Goal: Communication & Community: Answer question/provide support

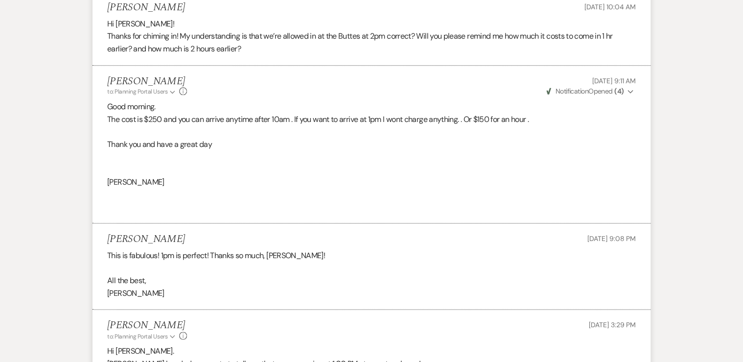
scroll to position [581, 0]
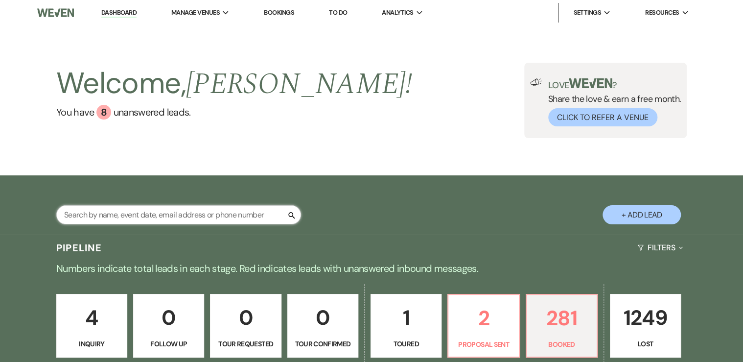
click at [117, 214] on input "text" at bounding box center [178, 214] width 245 height 19
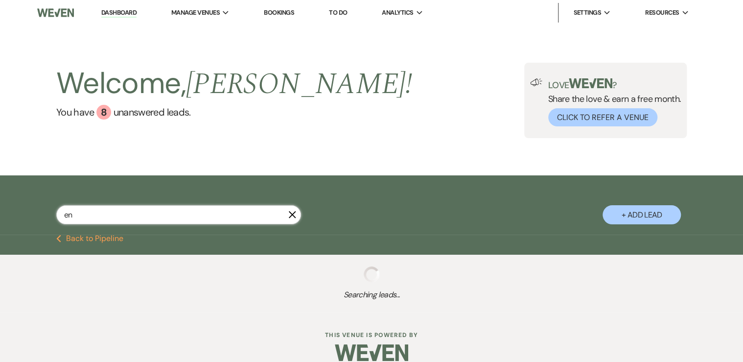
type input "enn"
select select "8"
select select "5"
select select "8"
select select "5"
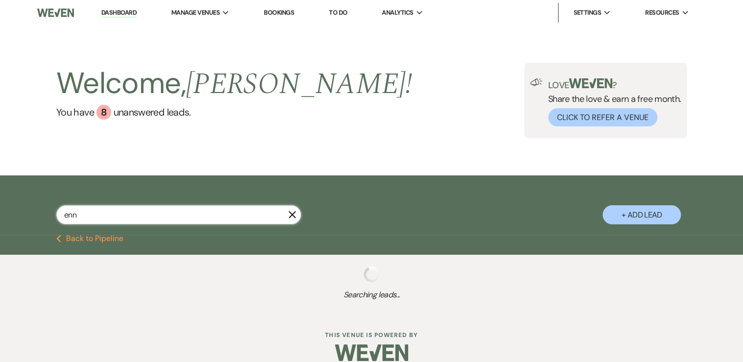
select select "8"
select select "6"
select select "8"
select select "5"
select select "8"
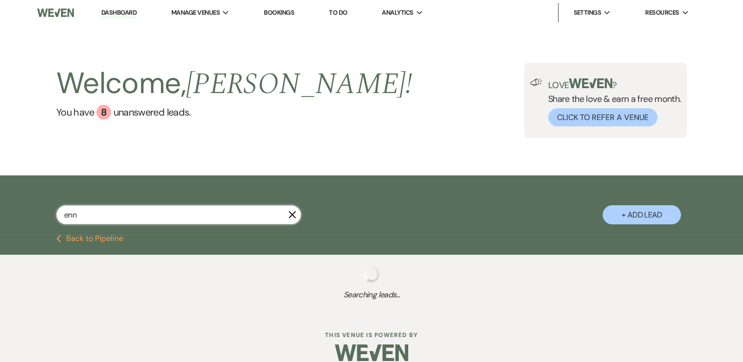
select select "5"
select select "8"
select select "5"
select select "8"
select select "5"
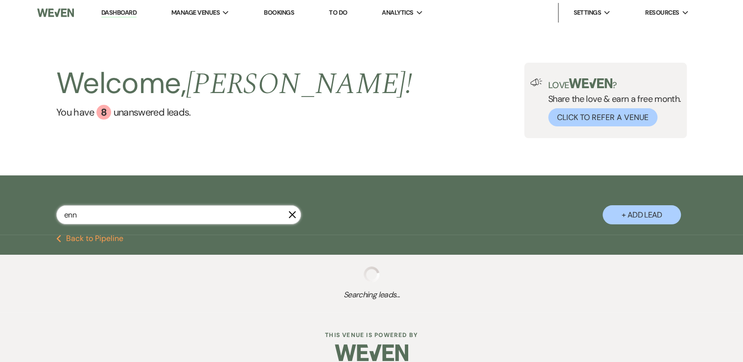
select select "8"
select select "5"
select select "8"
select select "5"
select select "8"
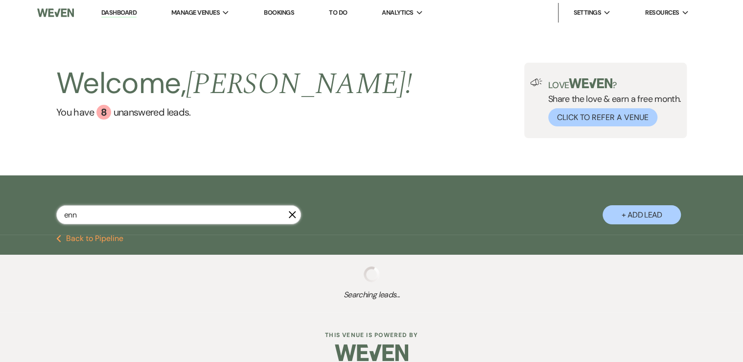
select select "5"
select select "8"
select select "4"
select select "8"
select select "4"
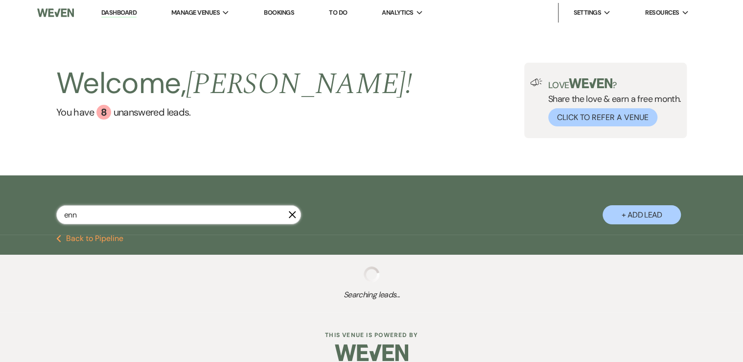
select select "8"
select select "11"
select select "8"
select select "6"
select select "8"
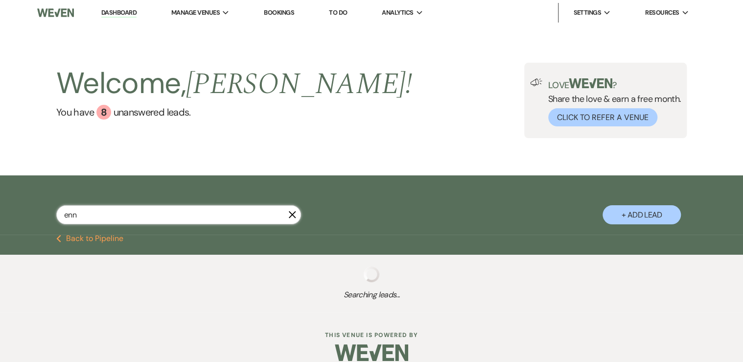
select select "3"
select select "8"
select select "11"
select select "8"
select select "5"
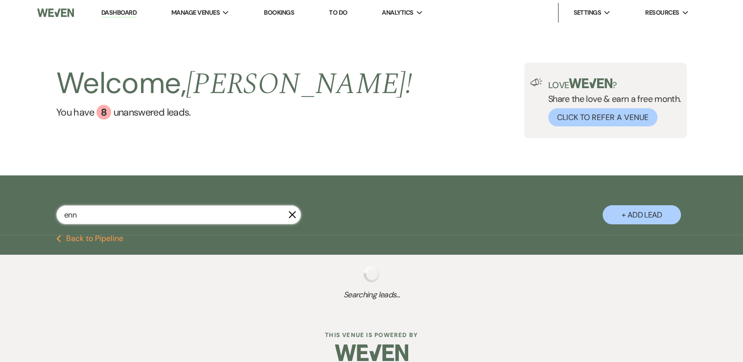
select select "8"
select select "7"
select select "8"
select select "6"
select select "8"
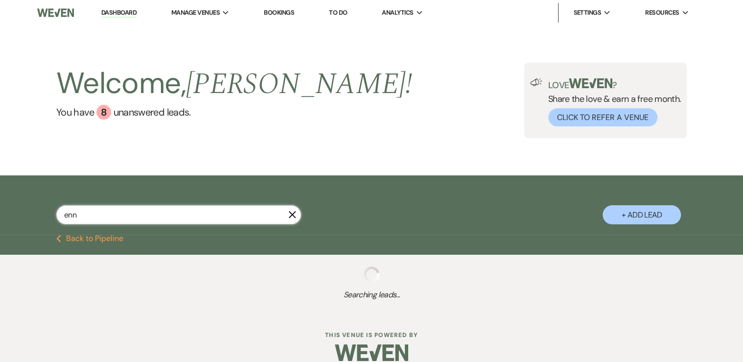
select select "5"
select select "8"
select select "5"
select select "8"
select select "6"
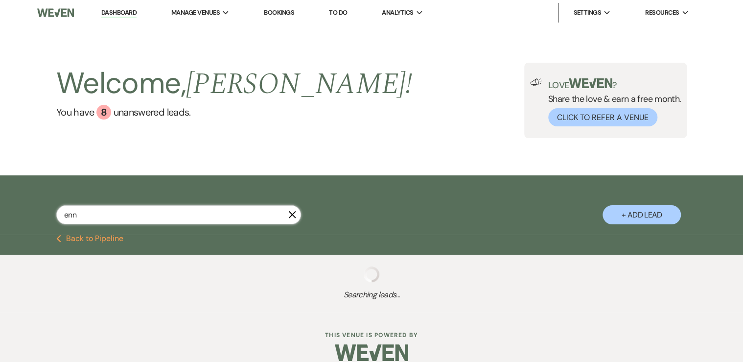
select select "8"
select select "5"
select select "8"
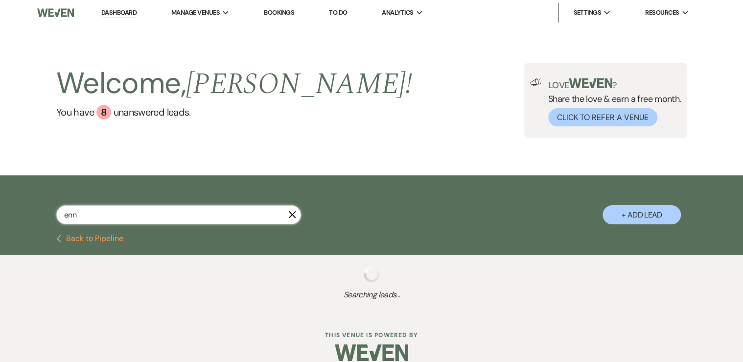
select select "8"
select select "5"
select select "8"
select select "5"
select select "8"
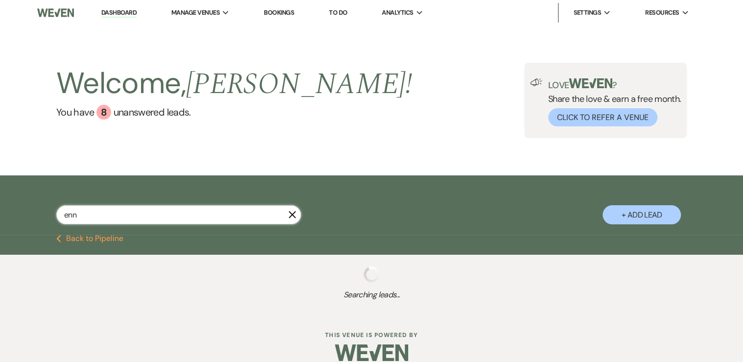
select select "6"
select select "8"
select select "11"
select select "8"
select select "5"
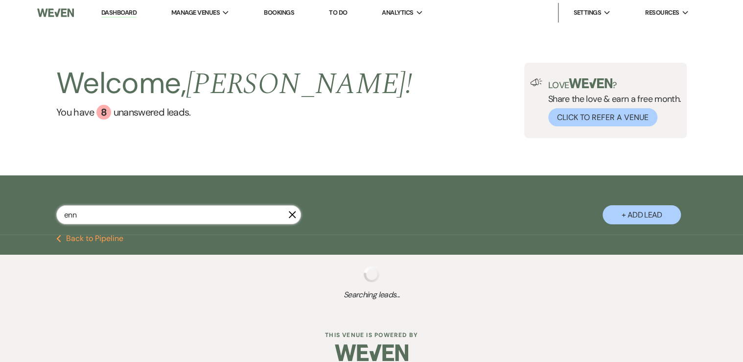
select select "8"
select select "5"
select select "8"
select select "5"
select select "8"
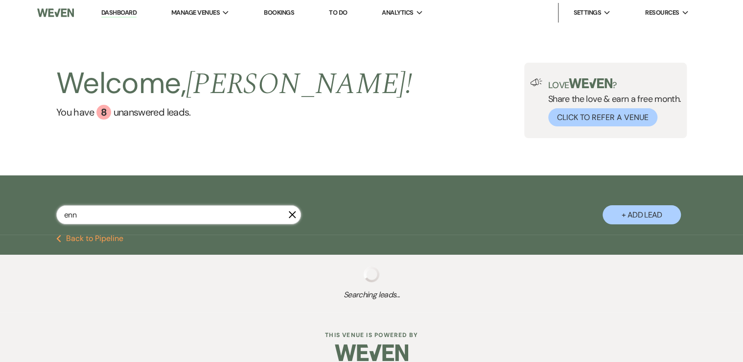
select select "9"
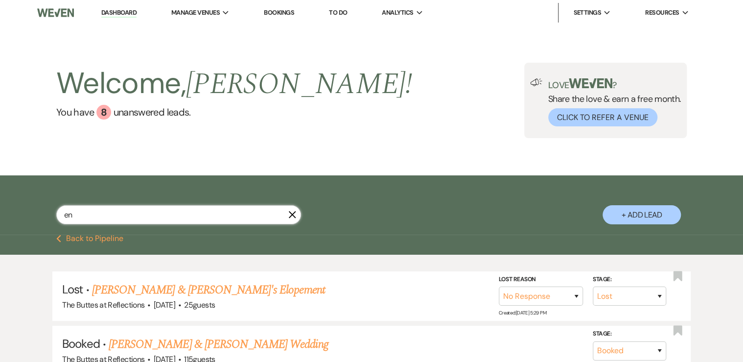
type input "e"
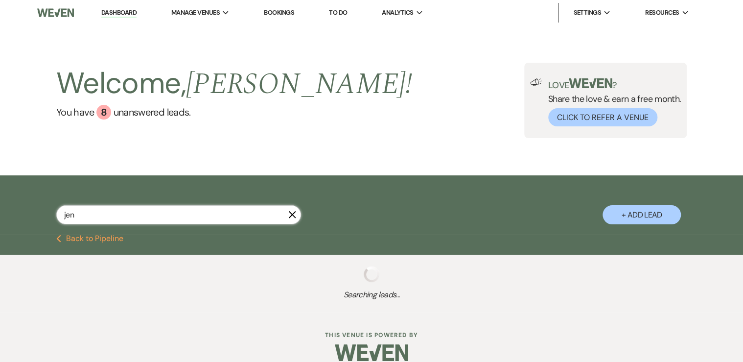
type input "jenn"
select select "8"
select select "6"
select select "8"
select select "5"
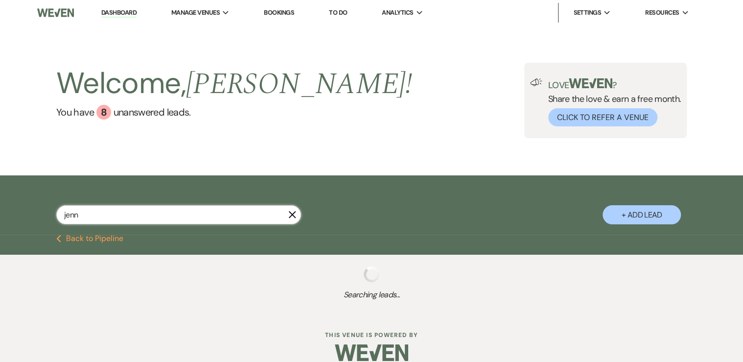
select select "8"
select select "5"
select select "8"
select select "5"
select select "8"
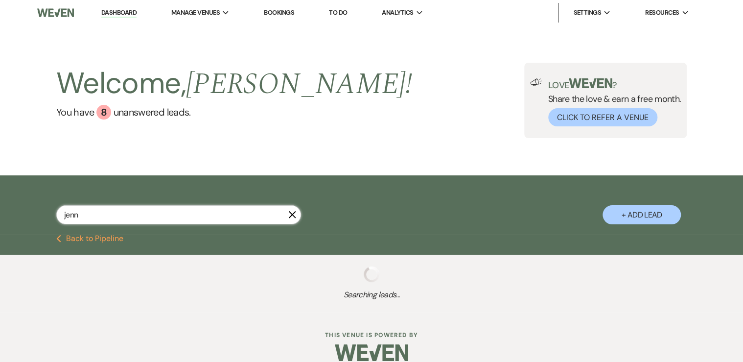
select select "5"
select select "8"
select select "5"
select select "8"
select select "5"
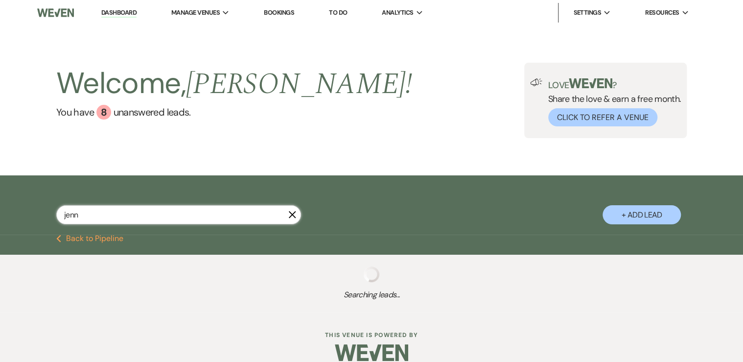
select select "8"
select select "5"
select select "8"
select select "5"
select select "8"
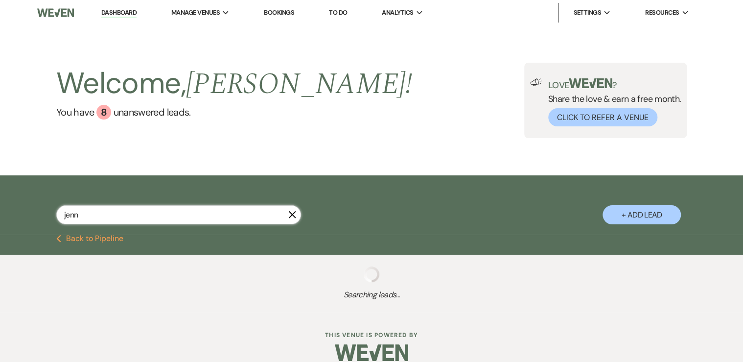
select select "5"
select select "8"
select select "7"
select select "8"
select select "6"
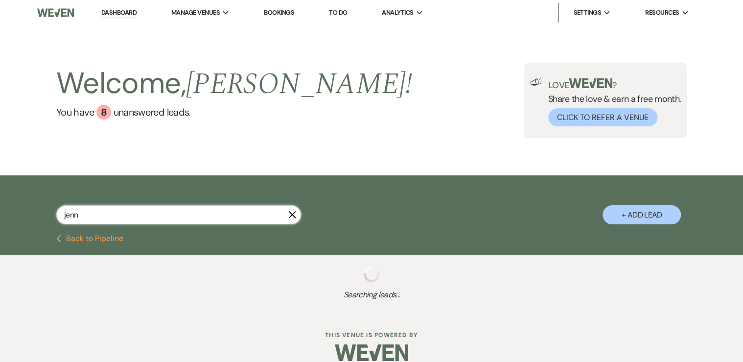
select select "8"
select select "6"
select select "8"
select select "3"
select select "8"
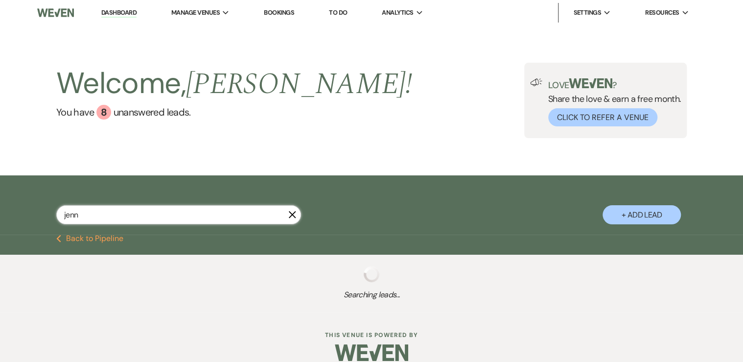
select select "5"
select select "8"
select select "11"
select select "8"
select select "2"
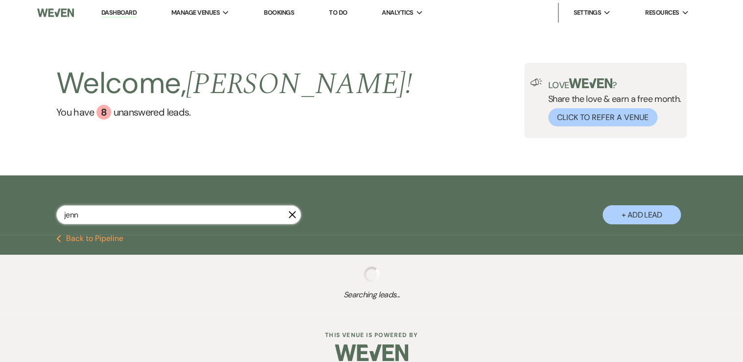
select select "8"
select select "5"
select select "8"
select select "5"
select select "8"
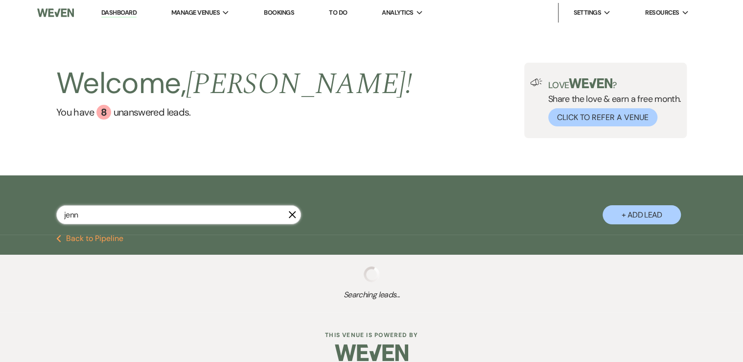
select select "11"
select select "8"
select select "6"
select select "8"
select select "7"
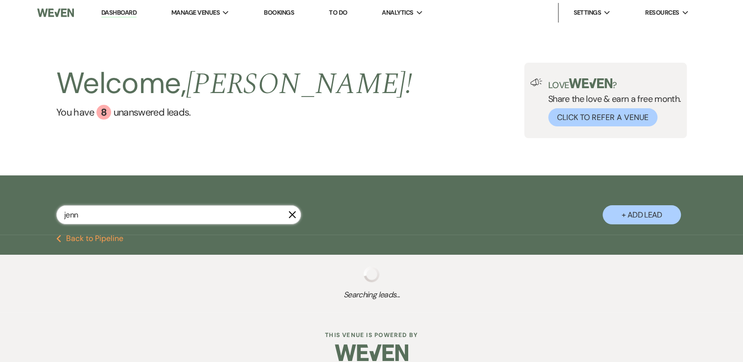
select select "8"
select select "5"
select select "8"
select select "5"
select select "8"
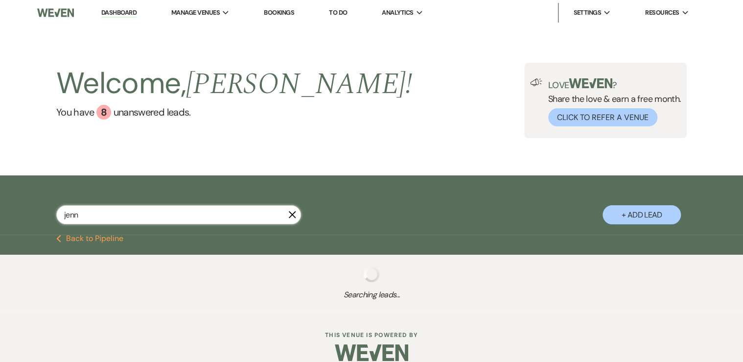
select select "5"
select select "8"
select select "5"
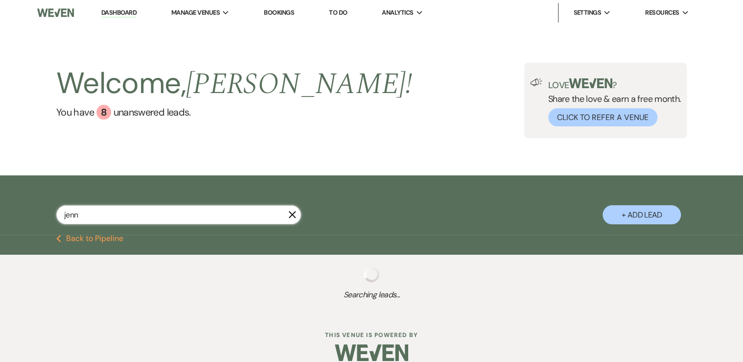
select select "8"
select select "6"
select select "8"
select select "5"
select select "8"
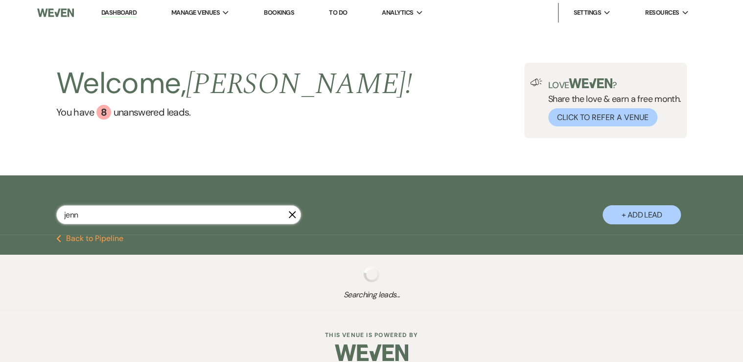
select select "5"
select select "8"
select select "5"
select select "8"
select select "5"
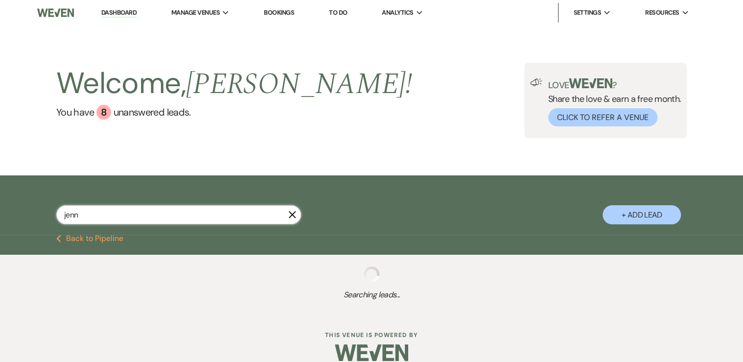
select select "8"
select select "3"
select select "8"
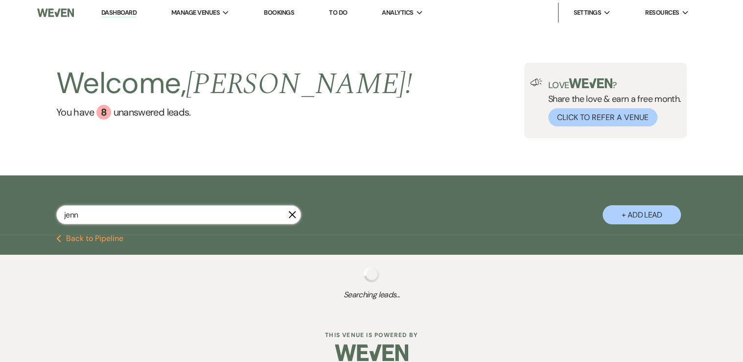
select select "5"
select select "8"
select select "5"
select select "8"
select select "5"
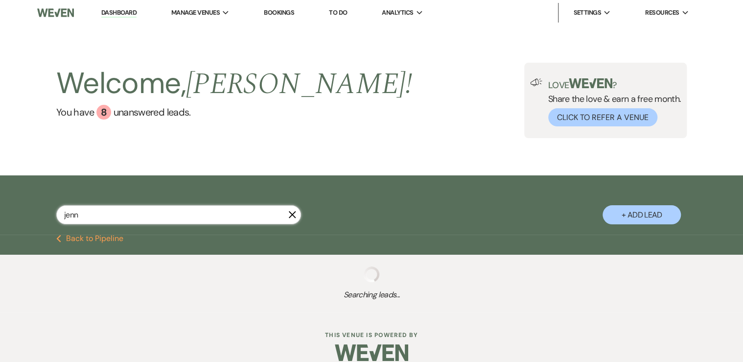
select select "8"
select select "5"
select select "8"
select select "7"
select select "8"
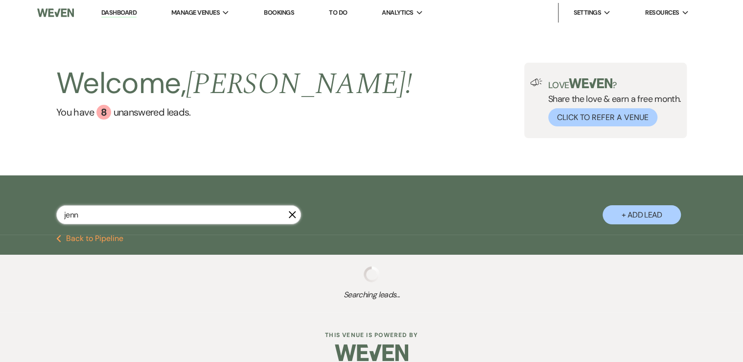
select select "11"
select select "8"
select select "6"
select select "8"
select select "3"
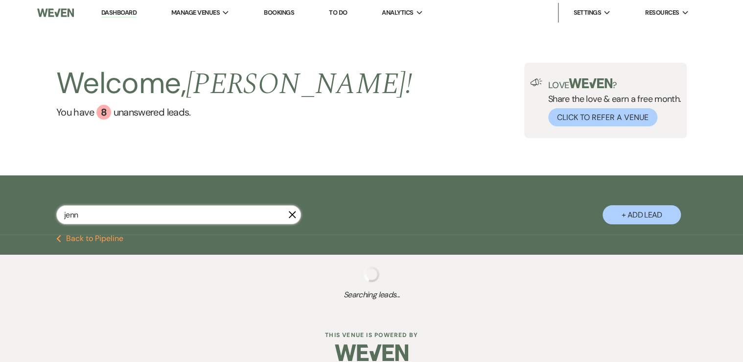
select select "8"
select select "5"
select select "8"
select select "5"
select select "8"
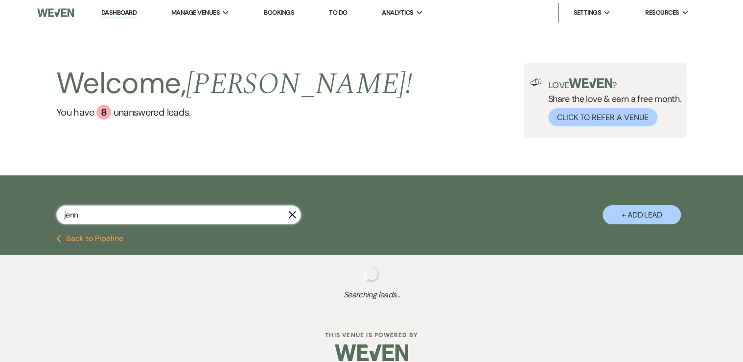
select select "10"
select select "8"
select select "5"
select select "8"
select select "5"
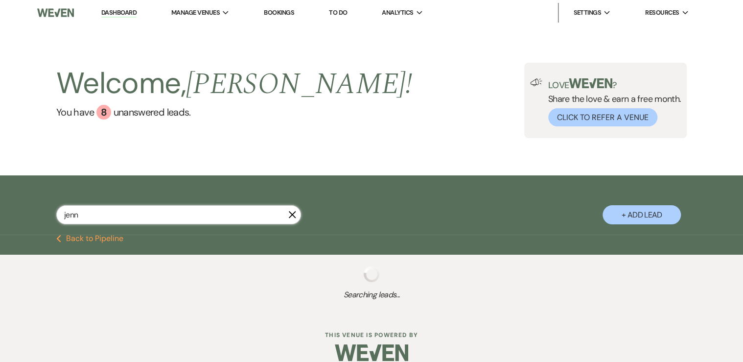
select select "8"
select select "5"
select select "8"
select select "9"
select select "8"
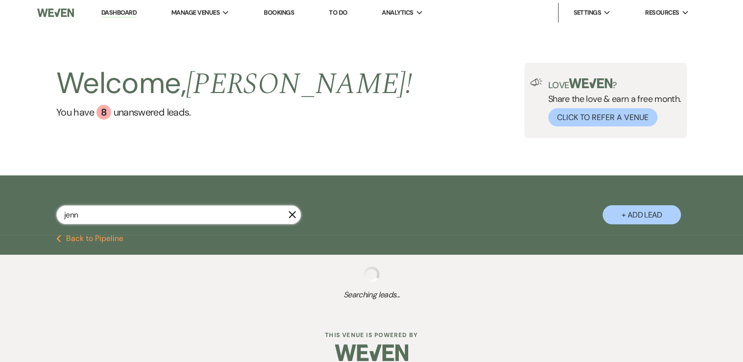
select select "5"
select select "8"
select select "5"
select select "8"
select select "5"
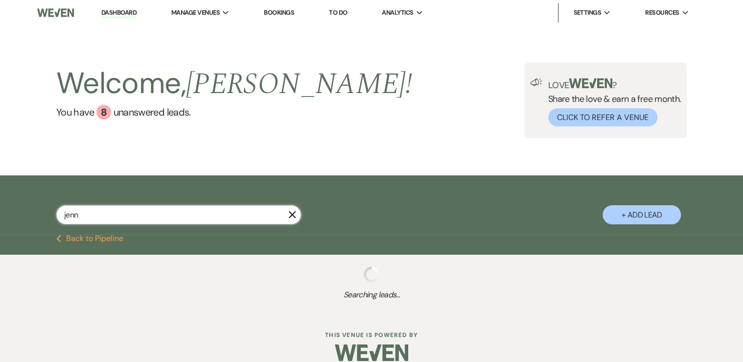
select select "8"
select select "3"
select select "8"
select select "6"
select select "8"
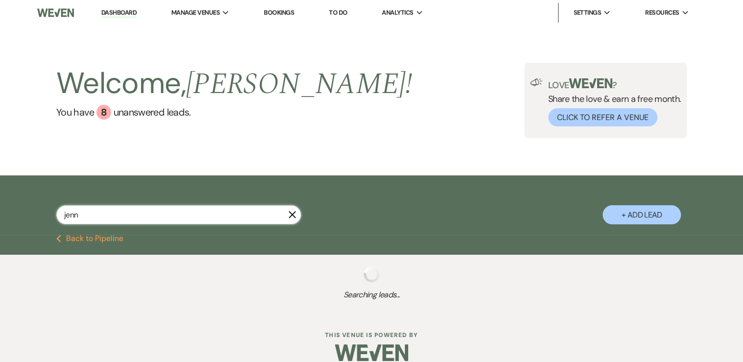
select select "5"
select select "8"
select select "5"
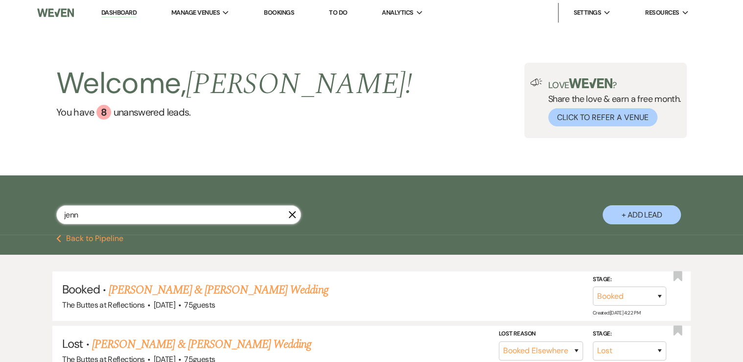
type input "[PERSON_NAME]"
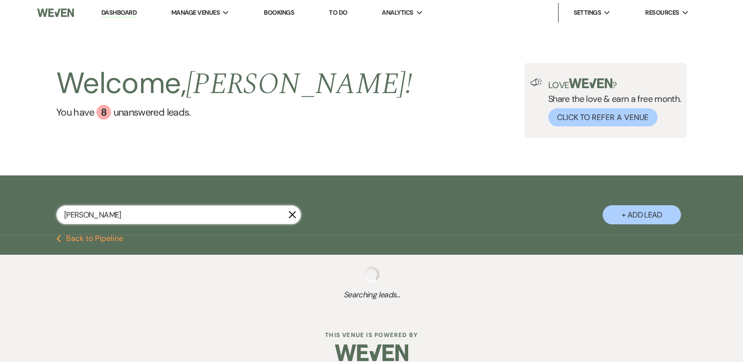
select select "8"
select select "3"
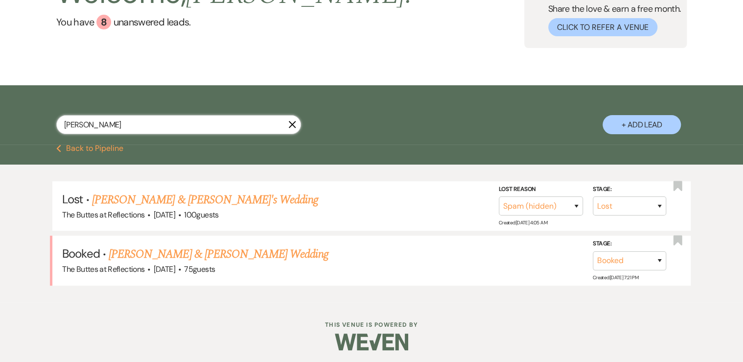
scroll to position [92, 0]
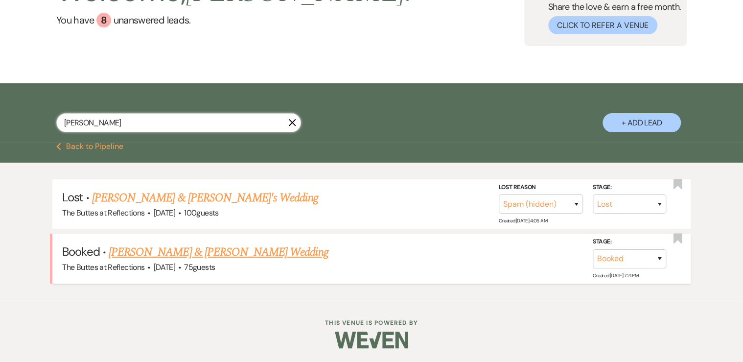
type input "[PERSON_NAME]"
click at [215, 251] on link "[PERSON_NAME] & [PERSON_NAME] Wedding" at bounding box center [218, 252] width 219 height 18
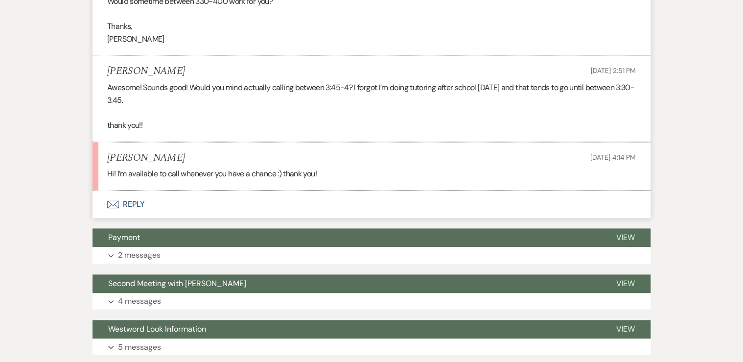
scroll to position [640, 0]
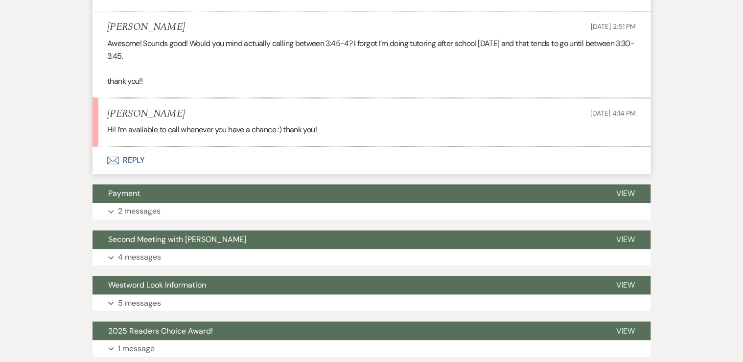
click at [133, 157] on button "Envelope Reply" at bounding box center [371, 159] width 558 height 27
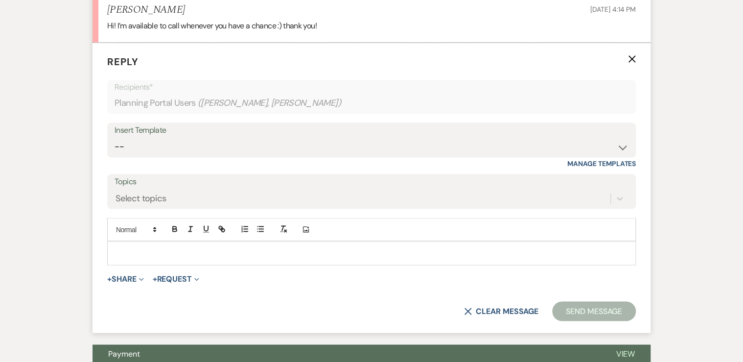
scroll to position [749, 0]
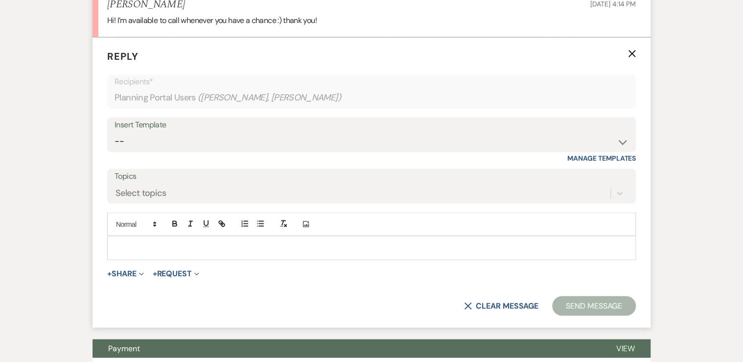
click at [127, 242] on p at bounding box center [371, 247] width 513 height 11
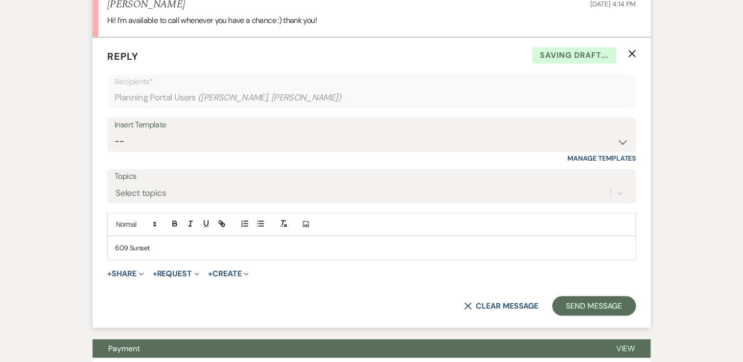
click at [114, 245] on div "609 Sunset" at bounding box center [371, 247] width 527 height 23
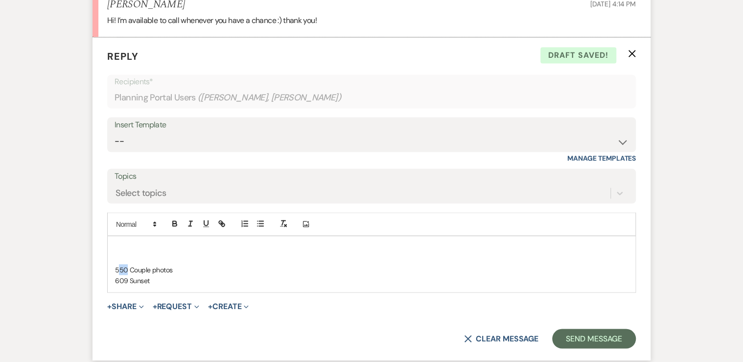
drag, startPoint x: 125, startPoint y: 266, endPoint x: 118, endPoint y: 266, distance: 6.9
click at [118, 266] on p "550 Couple photos" at bounding box center [371, 269] width 513 height 11
click at [115, 258] on p at bounding box center [371, 258] width 513 height 11
click at [114, 251] on div "525 Wedding Party photos 545 Couple photos 609 Sunset" at bounding box center [371, 264] width 527 height 56
drag, startPoint x: 197, startPoint y: 255, endPoint x: 109, endPoint y: 255, distance: 87.6
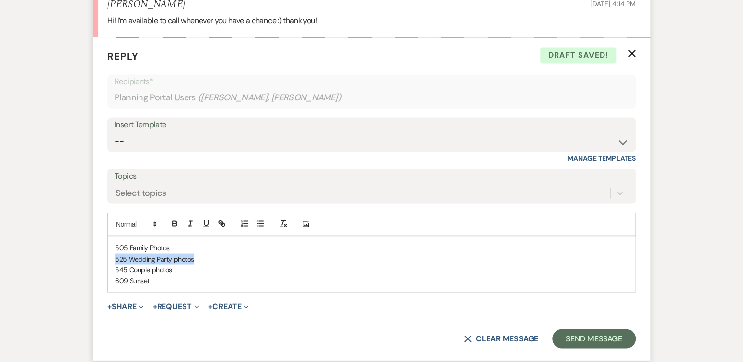
click at [109, 255] on div "505 Family Photos 525 Wedding Party photos 545 Couple photos 609 Sunset" at bounding box center [371, 264] width 527 height 56
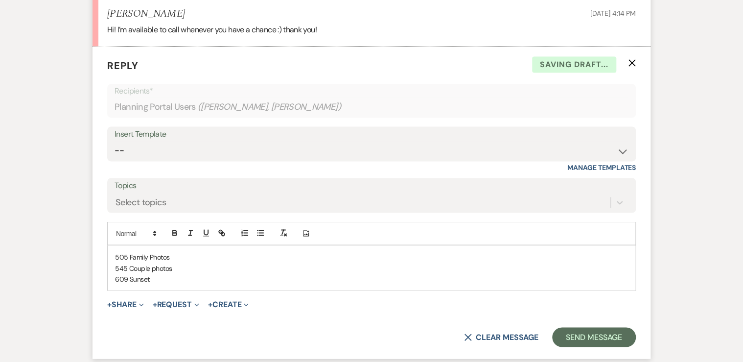
scroll to position [710, 0]
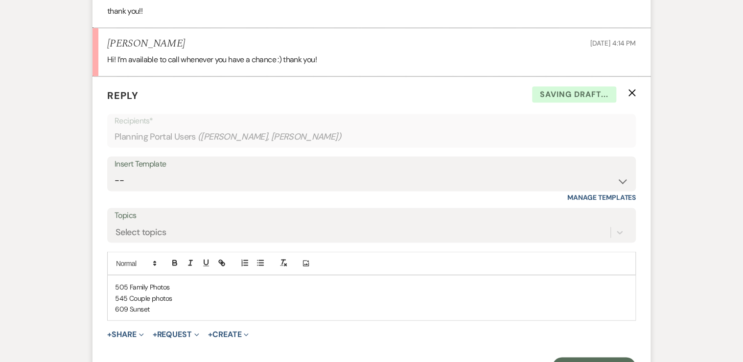
click at [113, 286] on div "505 Family Photos 545 Couple photos 609 Sunset" at bounding box center [371, 297] width 527 height 45
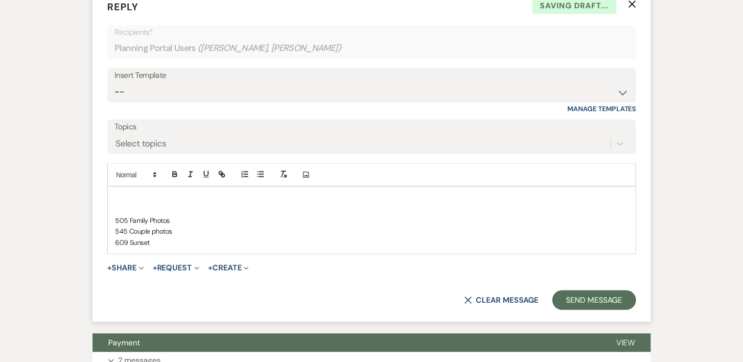
scroll to position [827, 0]
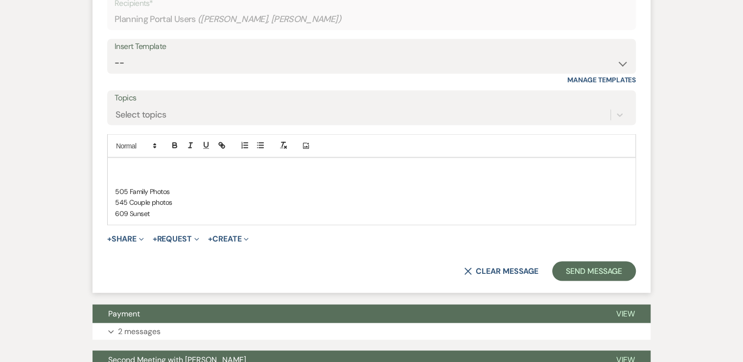
click at [117, 182] on p at bounding box center [371, 180] width 513 height 11
click at [116, 168] on p at bounding box center [371, 168] width 513 height 11
click at [113, 166] on div "415 on invitation 430 Ceremony 505 Family Photos 545 Couple photos 609 Sunset" at bounding box center [371, 191] width 527 height 67
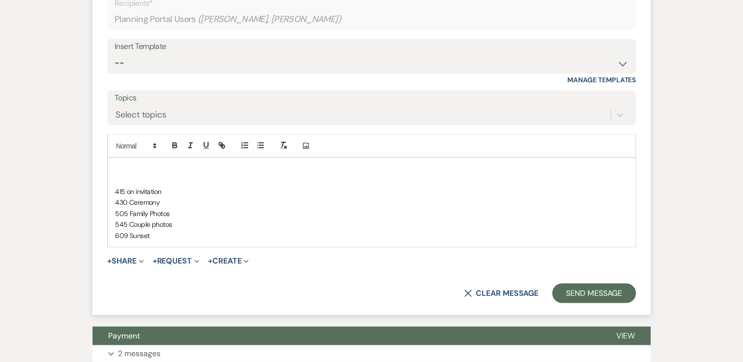
click at [117, 179] on p at bounding box center [371, 180] width 513 height 11
drag, startPoint x: 127, startPoint y: 210, endPoint x: 120, endPoint y: 211, distance: 7.5
click at [120, 211] on p "505 Family Photos" at bounding box center [371, 212] width 513 height 11
drag, startPoint x: 126, startPoint y: 220, endPoint x: 119, endPoint y: 222, distance: 7.3
click at [119, 222] on p "545 Couple photos" at bounding box center [371, 223] width 513 height 11
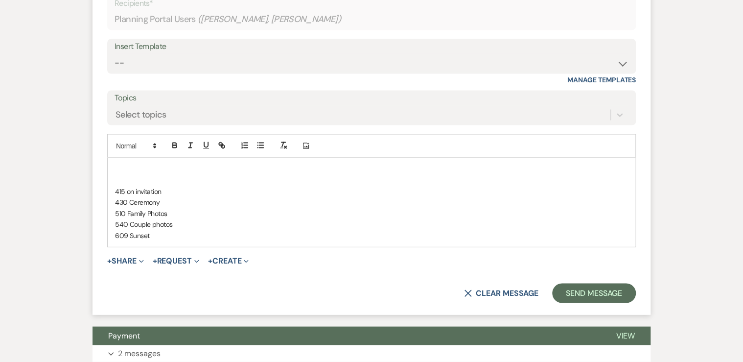
click at [116, 181] on p at bounding box center [371, 180] width 513 height 11
click at [115, 163] on p at bounding box center [371, 168] width 513 height 11
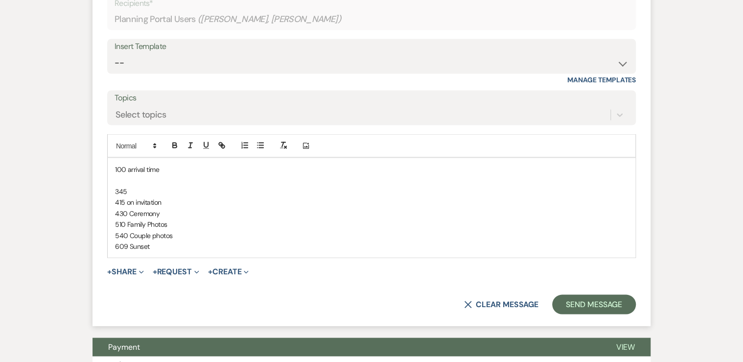
click at [162, 167] on p "100 arrival time" at bounding box center [371, 168] width 513 height 11
click at [115, 176] on p at bounding box center [371, 180] width 513 height 11
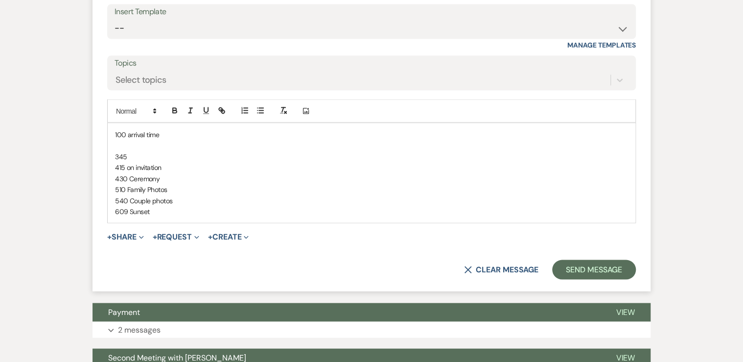
scroll to position [867, 0]
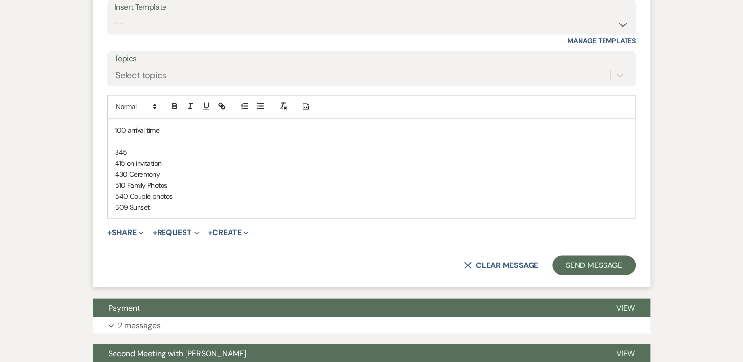
click at [131, 150] on p "345" at bounding box center [371, 151] width 513 height 11
click at [117, 139] on p at bounding box center [371, 141] width 513 height 11
click at [130, 139] on p "245 1 Look" at bounding box center [371, 141] width 513 height 11
click at [156, 138] on p "245 1st Look" at bounding box center [371, 141] width 513 height 11
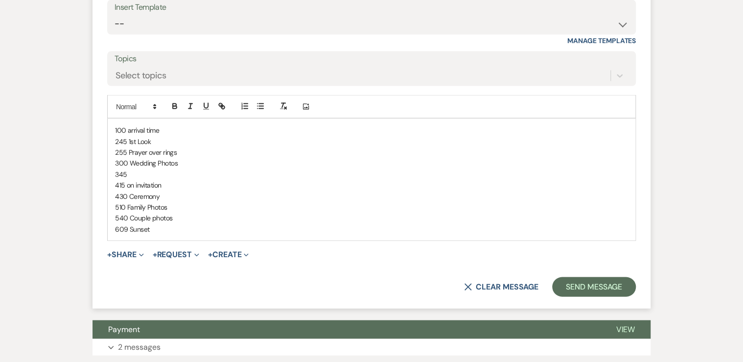
click at [160, 127] on p "100 arrival time" at bounding box center [371, 129] width 513 height 11
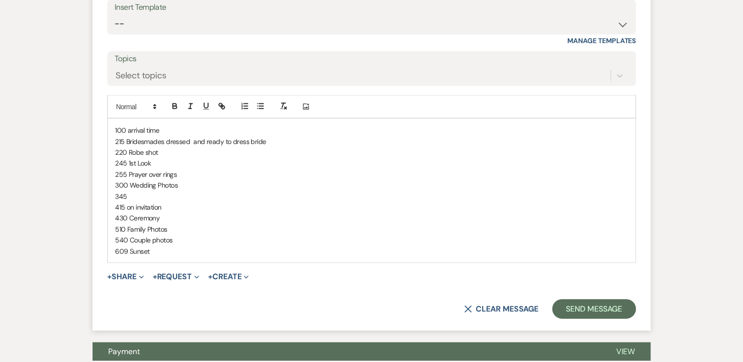
click at [164, 125] on p "100 arrival time" at bounding box center [371, 129] width 513 height 11
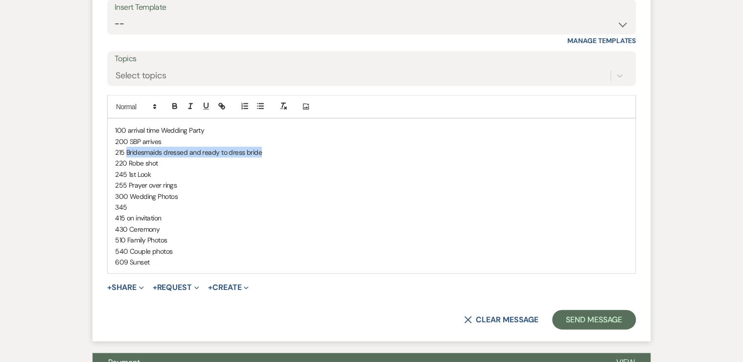
drag, startPoint x: 262, startPoint y: 147, endPoint x: 126, endPoint y: 150, distance: 136.1
click at [126, 150] on p "215 Bridesmaids dressed and ready to dress bride" at bounding box center [371, 151] width 513 height 11
click at [166, 164] on p "220 Robe shot" at bounding box center [371, 162] width 513 height 11
drag, startPoint x: 158, startPoint y: 160, endPoint x: 128, endPoint y: 161, distance: 29.9
click at [128, 161] on p "220 Robe shotBridesmaids dressed and ready to dress bride" at bounding box center [371, 162] width 513 height 11
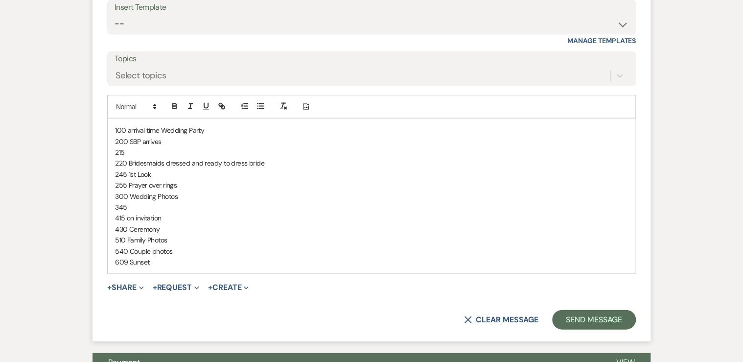
click at [130, 149] on p "215" at bounding box center [371, 151] width 513 height 11
drag, startPoint x: 125, startPoint y: 161, endPoint x: 118, endPoint y: 164, distance: 7.3
click at [118, 164] on p "220 Bridesmaids dressed and ready to dress bride" at bounding box center [371, 162] width 513 height 11
drag, startPoint x: 123, startPoint y: 172, endPoint x: 118, endPoint y: 173, distance: 5.0
click at [118, 173] on p "245 1st Look" at bounding box center [371, 173] width 513 height 11
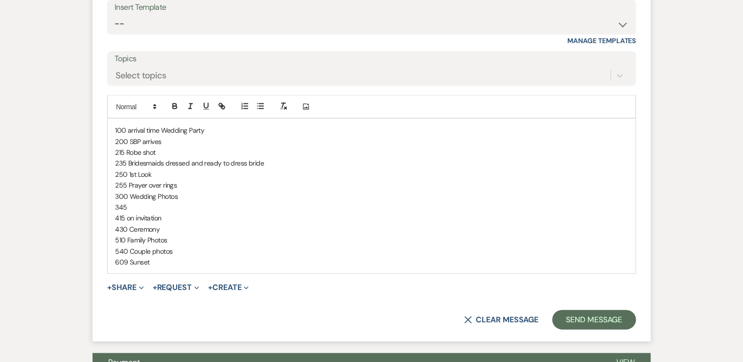
click at [204, 213] on p "415 on invitation" at bounding box center [371, 217] width 513 height 11
drag, startPoint x: 125, startPoint y: 160, endPoint x: 118, endPoint y: 162, distance: 7.3
click at [118, 162] on p "235 Bridesmaids dressed and ready to dress bride" at bounding box center [371, 162] width 513 height 11
click at [182, 179] on p "255 Prayer over rings" at bounding box center [371, 184] width 513 height 11
drag, startPoint x: 126, startPoint y: 205, endPoint x: 115, endPoint y: 207, distance: 10.5
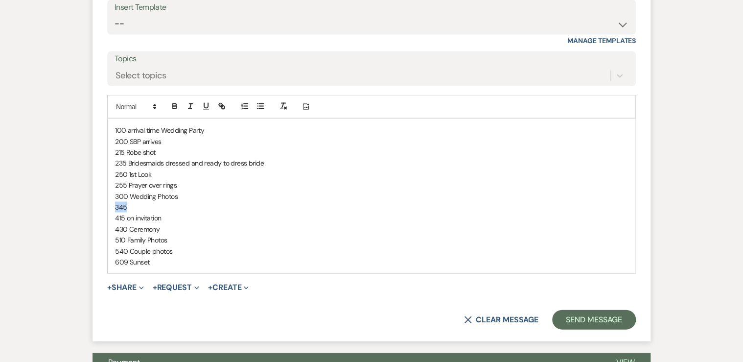
click at [115, 207] on p "345" at bounding box center [371, 206] width 513 height 11
click at [159, 261] on p "609 Sunset" at bounding box center [371, 261] width 513 height 11
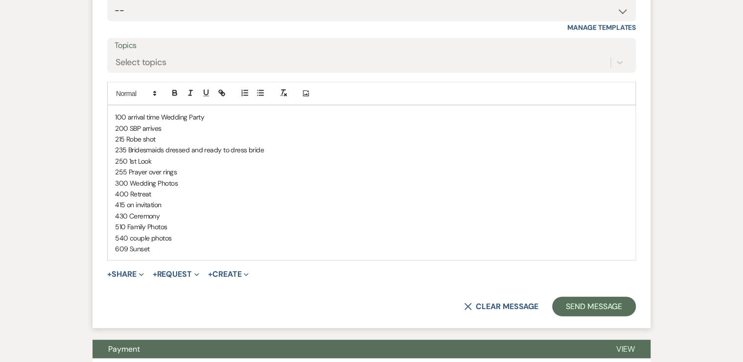
scroll to position [906, 0]
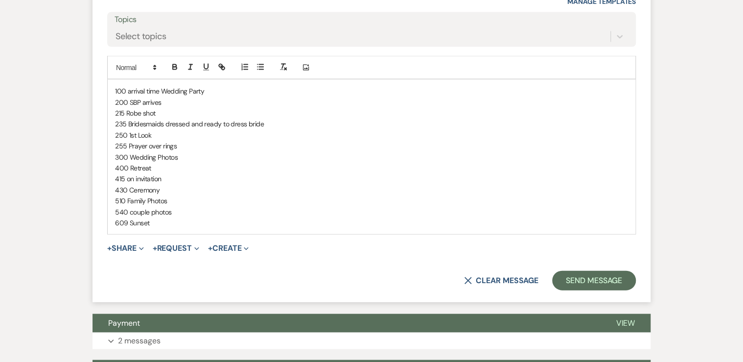
click at [154, 219] on p "609 Sunset" at bounding box center [371, 222] width 513 height 11
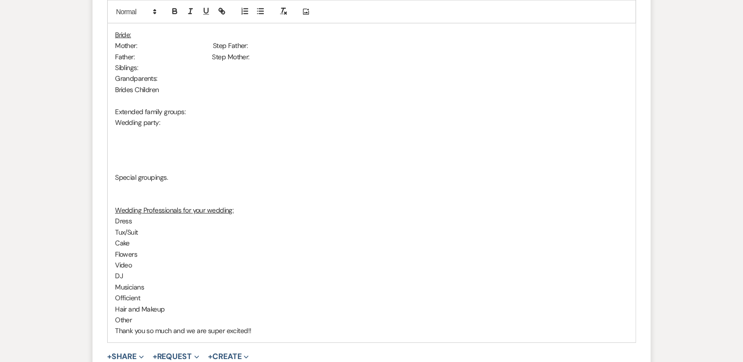
scroll to position [1258, 0]
drag, startPoint x: 125, startPoint y: 274, endPoint x: 109, endPoint y: 275, distance: 16.2
click at [109, 275] on div "100 arrival time Wedding Party 200 SBP arrives 215 Robe shot 235 Bridesmaids dr…" at bounding box center [371, 34] width 527 height 614
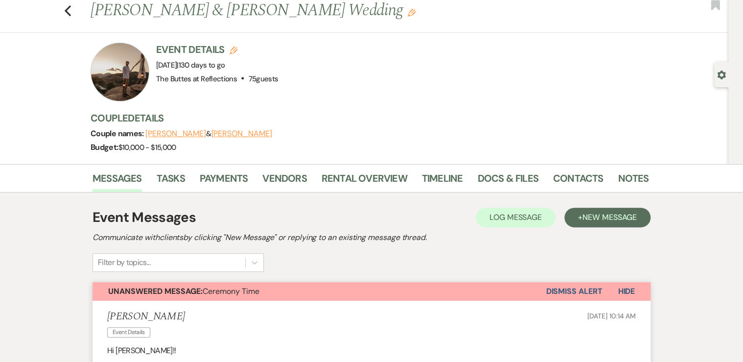
scroll to position [0, 0]
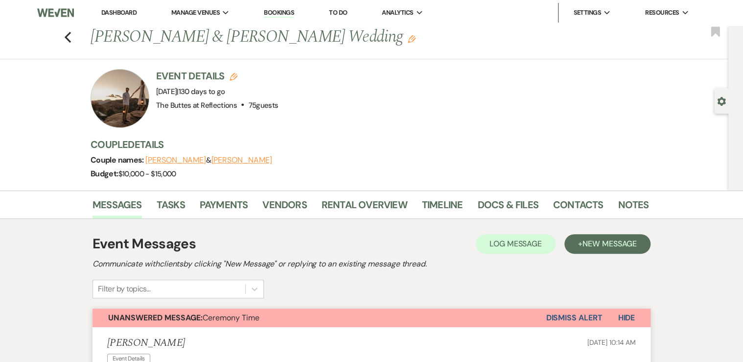
click at [123, 109] on div at bounding box center [120, 98] width 59 height 59
click at [117, 96] on div at bounding box center [120, 98] width 59 height 59
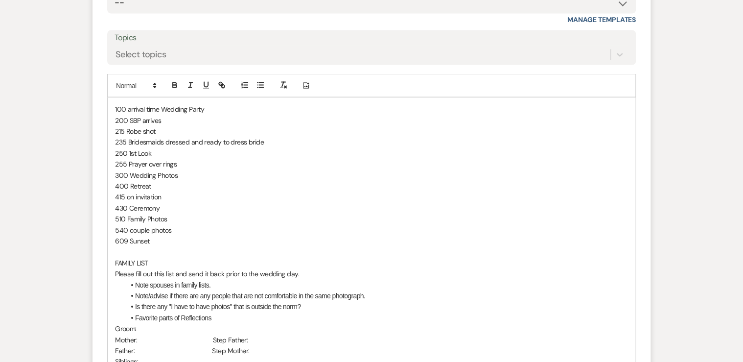
scroll to position [900, 0]
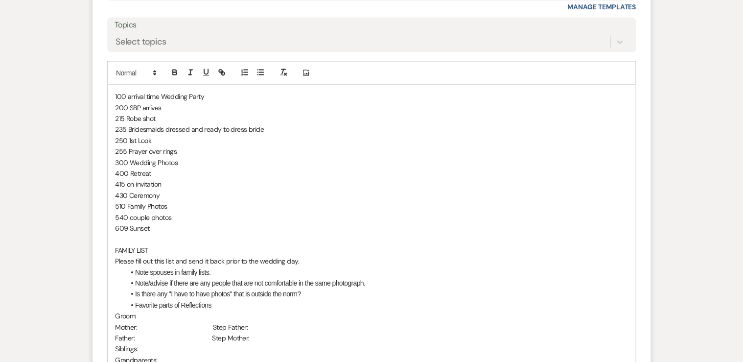
click at [153, 226] on p "609 Sunset" at bounding box center [371, 227] width 513 height 11
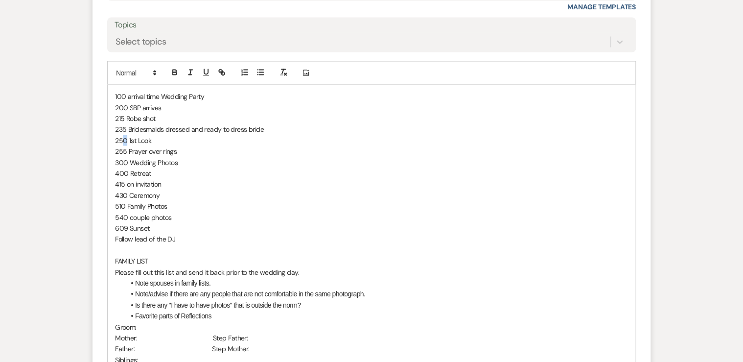
drag, startPoint x: 126, startPoint y: 139, endPoint x: 119, endPoint y: 133, distance: 9.0
click at [121, 138] on p "250 1st Look" at bounding box center [371, 140] width 513 height 11
click at [124, 151] on p "255 Prayer over rings" at bounding box center [371, 150] width 513 height 11
drag, startPoint x: 124, startPoint y: 150, endPoint x: 114, endPoint y: 149, distance: 10.9
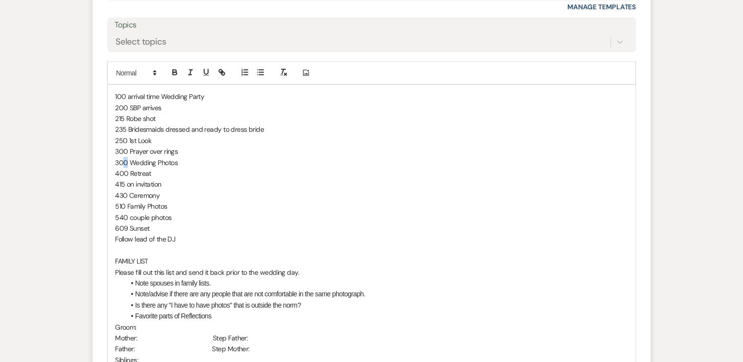
click at [123, 161] on p "300 Wedding Photos" at bounding box center [371, 162] width 513 height 11
drag, startPoint x: 114, startPoint y: 170, endPoint x: 127, endPoint y: 168, distance: 12.9
click at [121, 172] on p "350 Retreat" at bounding box center [371, 172] width 513 height 11
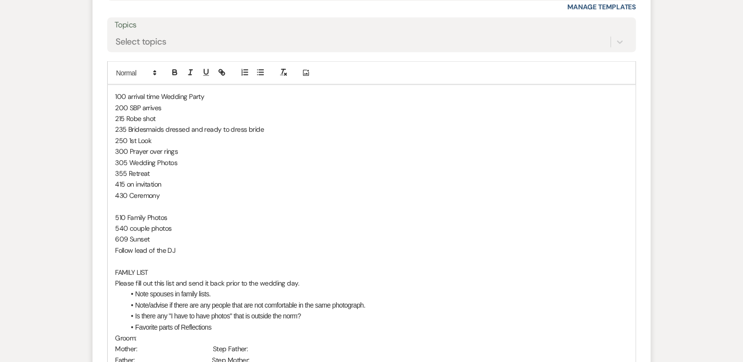
click at [118, 202] on p at bounding box center [371, 205] width 513 height 11
click at [174, 246] on p "Follow lead of the DJ" at bounding box center [371, 249] width 513 height 11
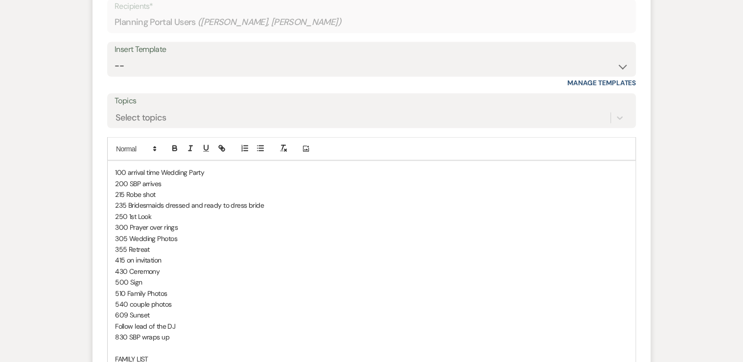
scroll to position [822, 0]
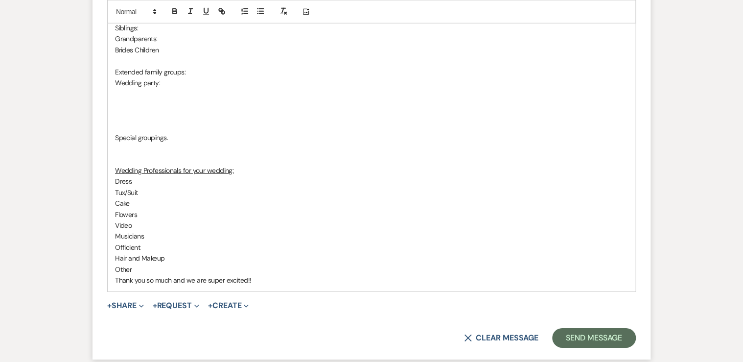
scroll to position [1352, 0]
click at [266, 278] on p "Thank you so much and we are super excited!!" at bounding box center [371, 279] width 513 height 11
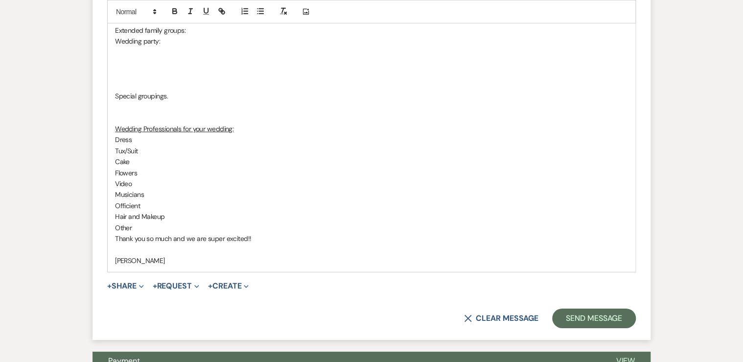
scroll to position [1470, 0]
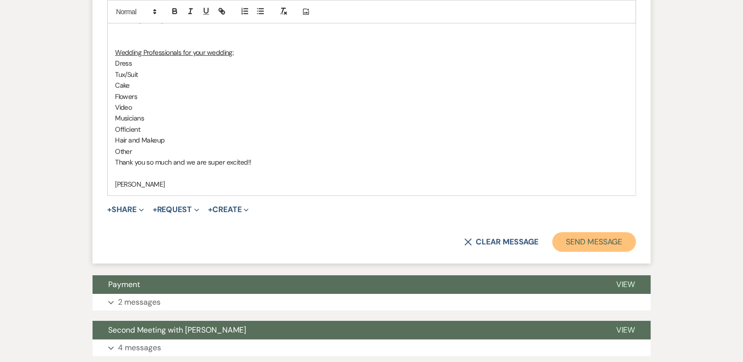
click at [581, 239] on button "Send Message" at bounding box center [594, 242] width 84 height 20
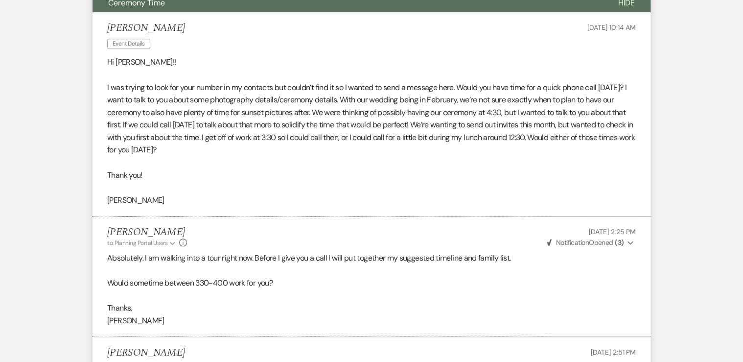
scroll to position [189, 0]
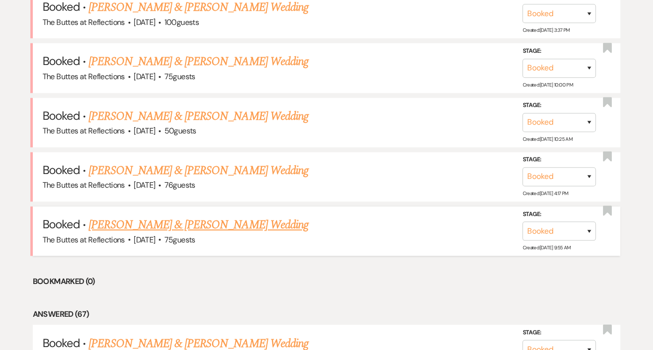
scroll to position [507, 0]
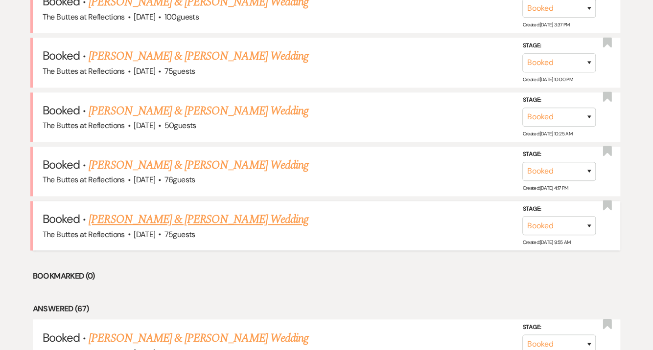
click at [137, 217] on link "[PERSON_NAME] & [PERSON_NAME] Wedding" at bounding box center [198, 220] width 219 height 18
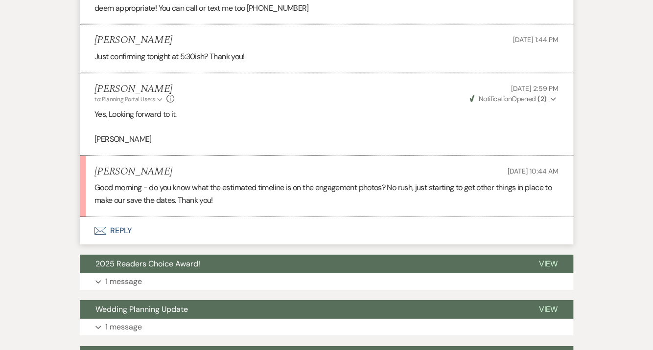
scroll to position [2896, 0]
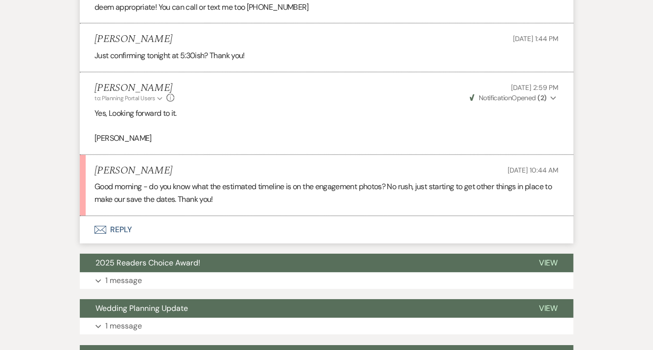
click at [123, 237] on button "Envelope Reply" at bounding box center [326, 229] width 493 height 27
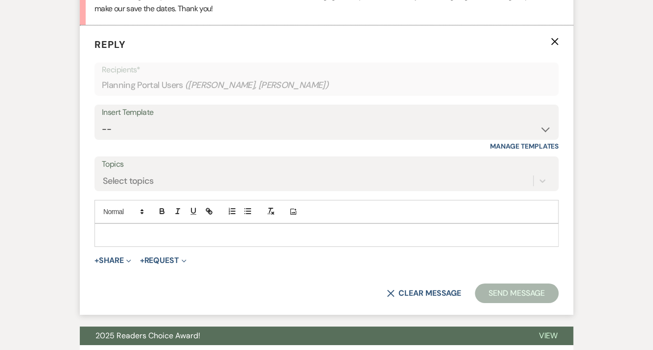
scroll to position [3090, 0]
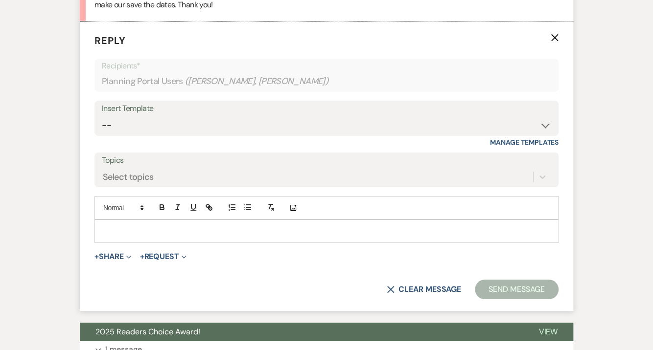
click at [130, 233] on div at bounding box center [326, 231] width 463 height 23
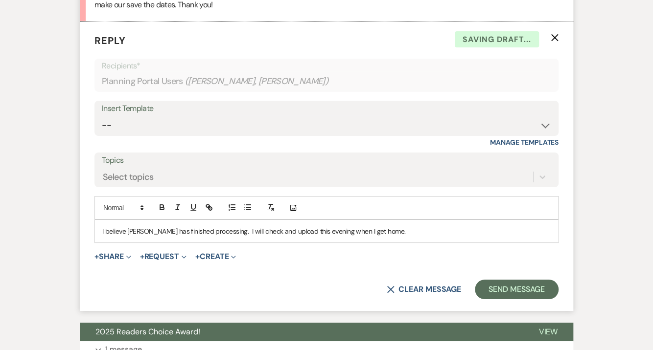
click at [98, 239] on div "I believe Jon has finished processing. I will check and upload this evening whe…" at bounding box center [326, 231] width 463 height 23
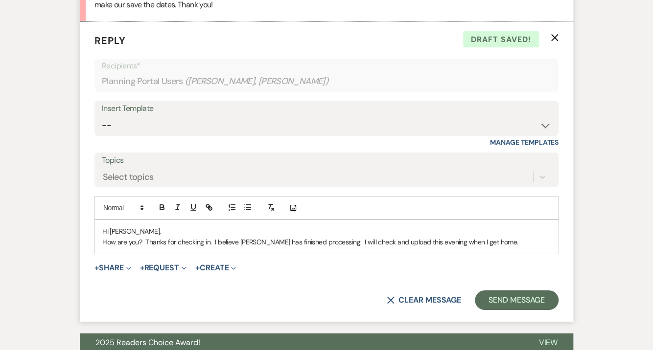
click at [490, 248] on p "How are you? Thanks for checking in. I believe Jon has finished processing. I w…" at bounding box center [326, 242] width 448 height 11
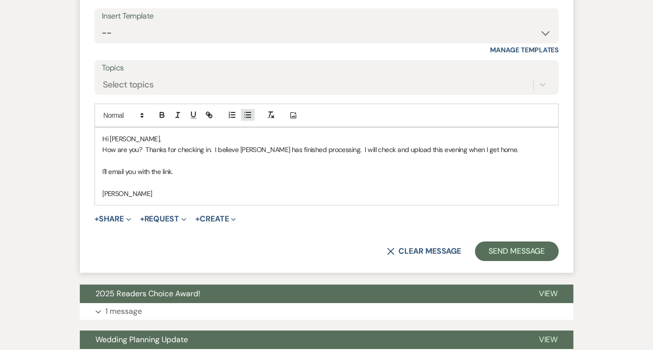
scroll to position [3208, 0]
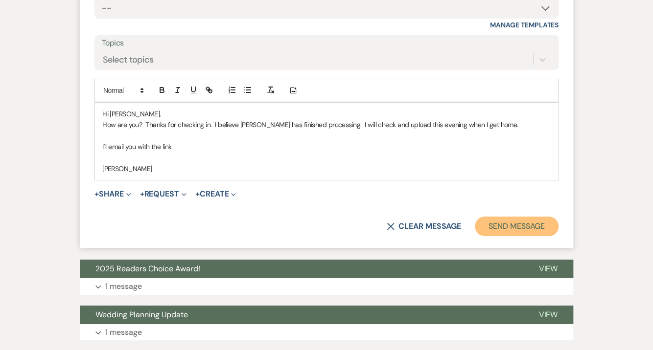
click at [513, 234] on button "Send Message" at bounding box center [517, 227] width 84 height 20
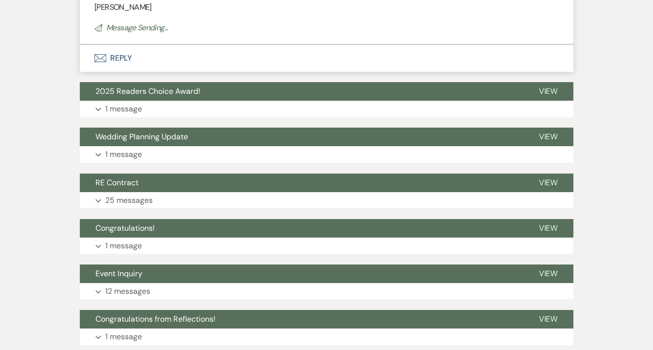
scroll to position [3289, 0]
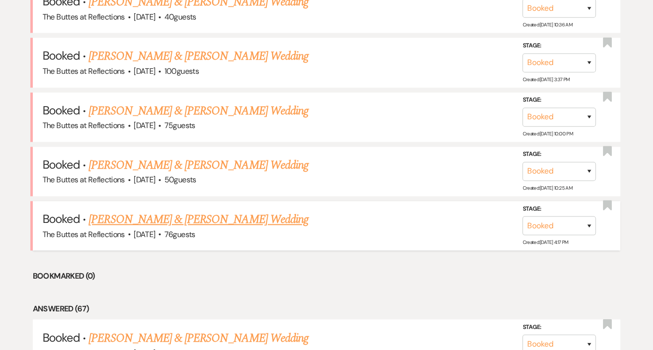
scroll to position [561, 0]
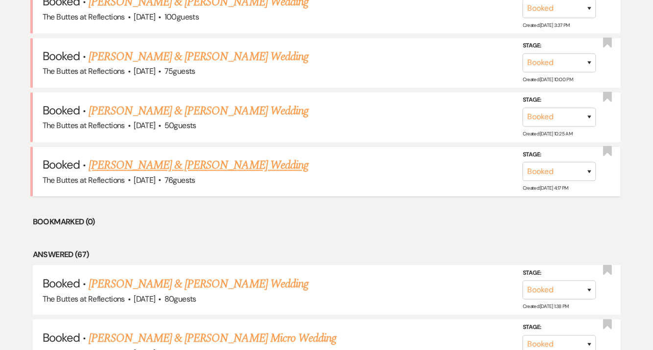
click at [144, 160] on link "[PERSON_NAME] & [PERSON_NAME] Wedding" at bounding box center [198, 166] width 219 height 18
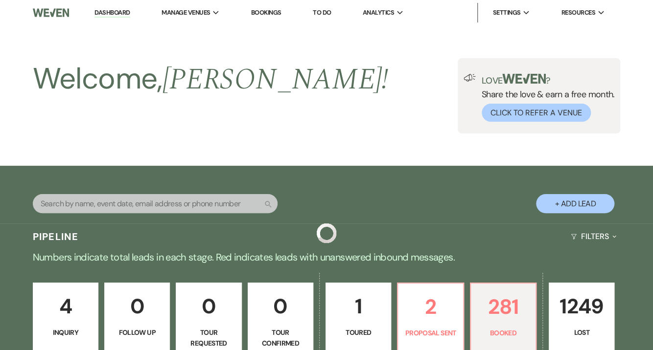
scroll to position [561, 0]
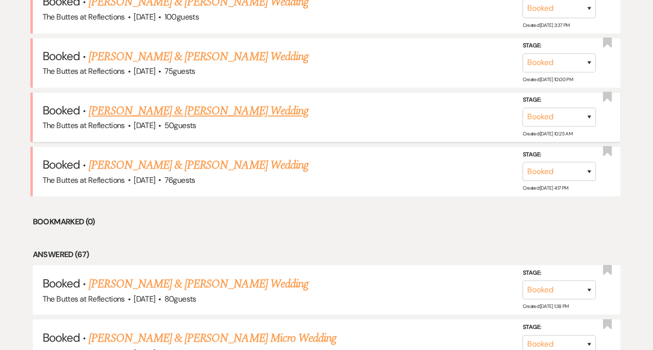
click at [119, 104] on link "[PERSON_NAME] & [PERSON_NAME] Wedding" at bounding box center [198, 111] width 219 height 18
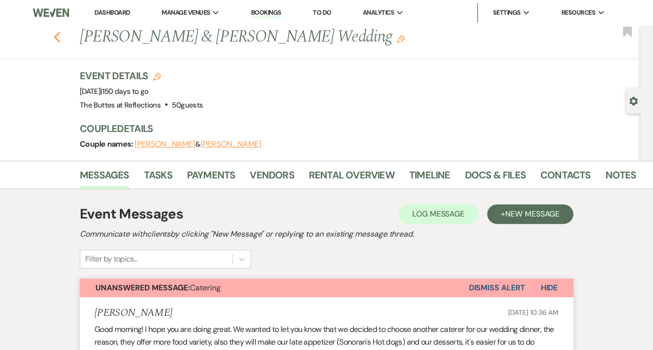
click at [58, 36] on use "button" at bounding box center [57, 37] width 6 height 11
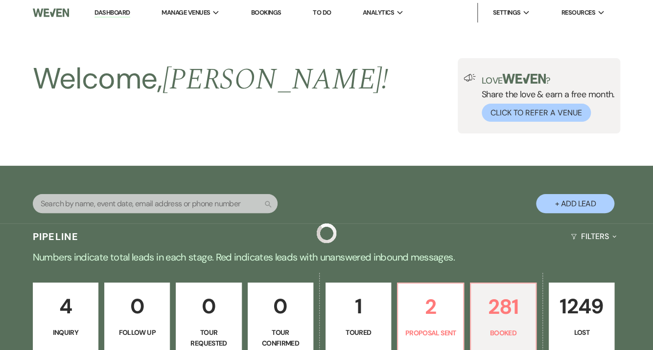
scroll to position [561, 0]
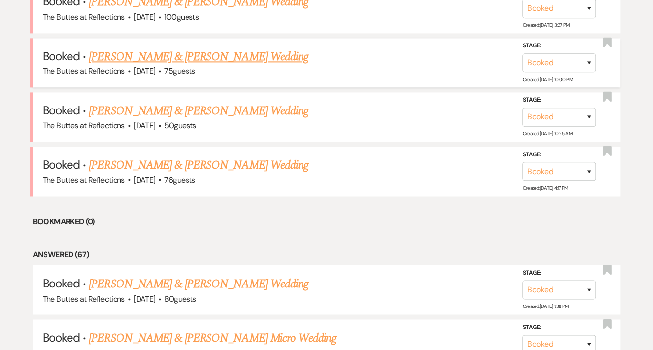
click at [117, 53] on link "[PERSON_NAME] & [PERSON_NAME] Wedding" at bounding box center [198, 57] width 219 height 18
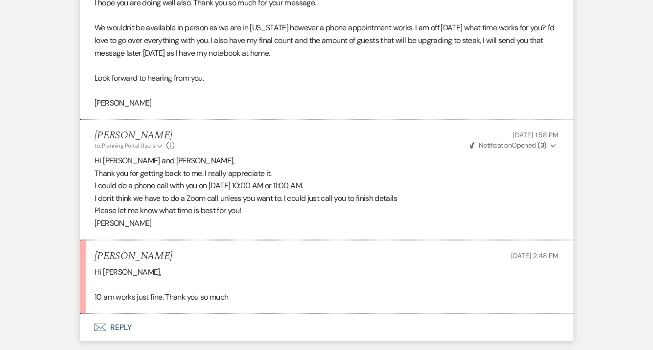
scroll to position [601, 0]
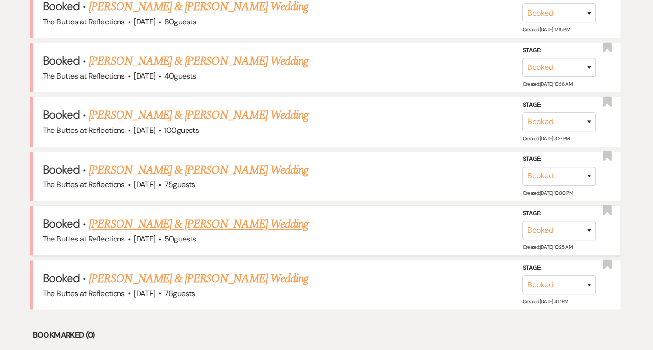
scroll to position [444, 0]
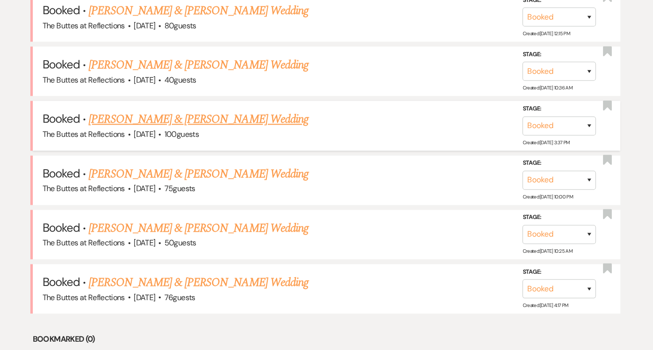
click at [114, 119] on link "[PERSON_NAME] & [PERSON_NAME] Wedding" at bounding box center [198, 120] width 219 height 18
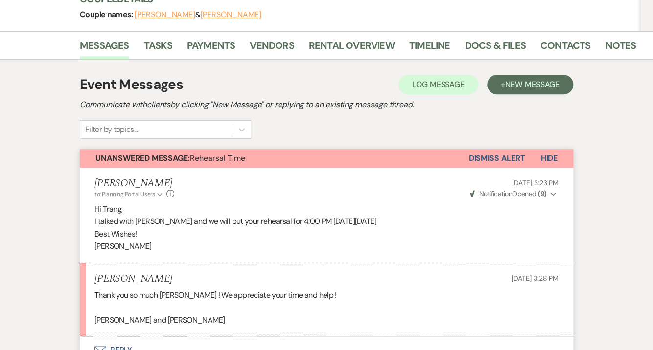
scroll to position [117, 0]
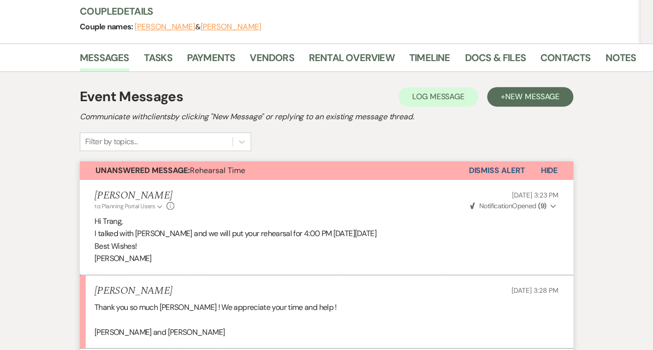
click at [505, 170] on button "Dismiss Alert" at bounding box center [496, 170] width 56 height 19
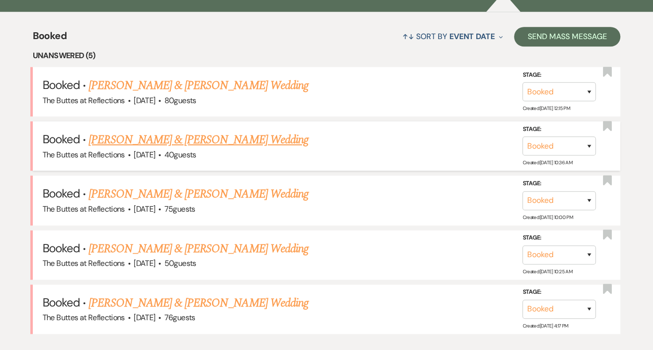
scroll to position [365, 0]
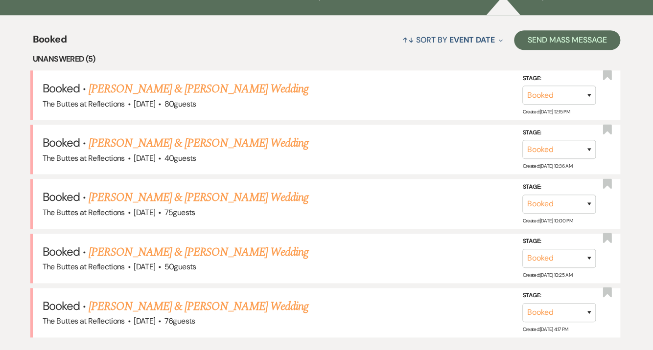
click at [135, 140] on link "[PERSON_NAME] & [PERSON_NAME] Wedding" at bounding box center [198, 144] width 219 height 18
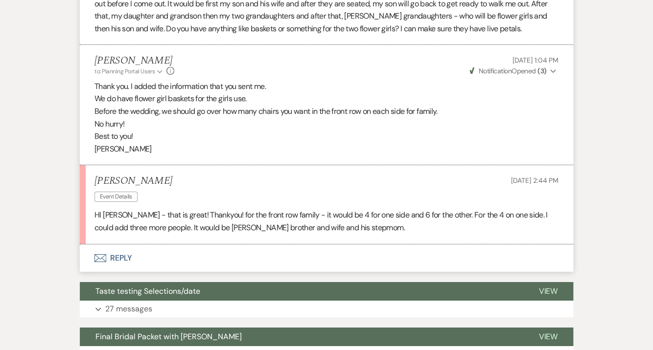
scroll to position [1135, 0]
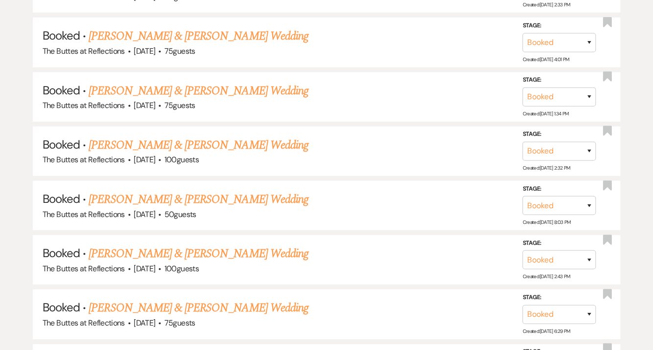
scroll to position [365, 0]
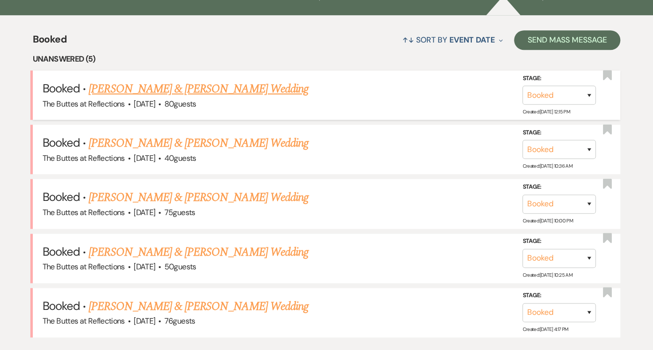
click at [160, 91] on link "[PERSON_NAME] & [PERSON_NAME] Wedding" at bounding box center [198, 89] width 219 height 18
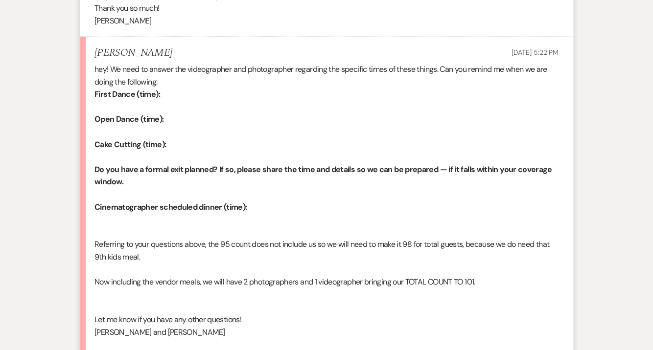
scroll to position [1562, 0]
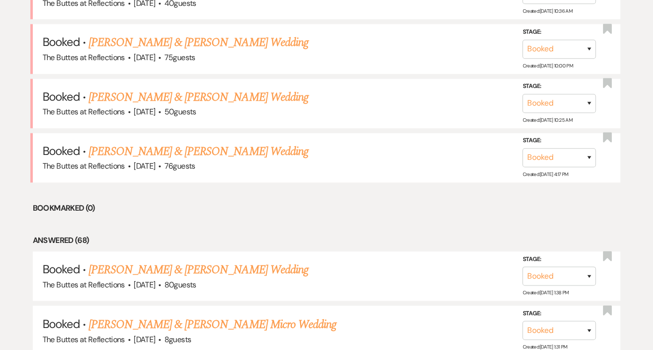
scroll to position [522, 0]
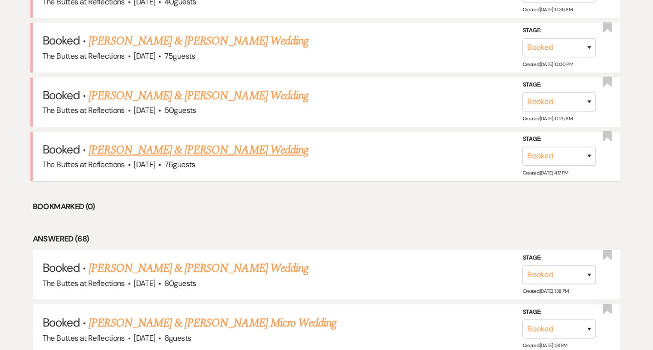
click at [180, 144] on link "[PERSON_NAME] & [PERSON_NAME] Wedding" at bounding box center [198, 150] width 219 height 18
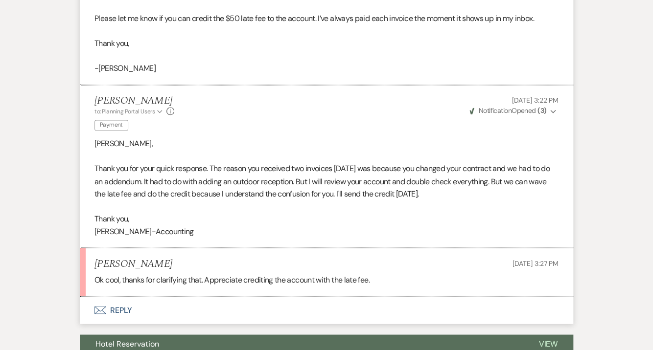
scroll to position [679, 0]
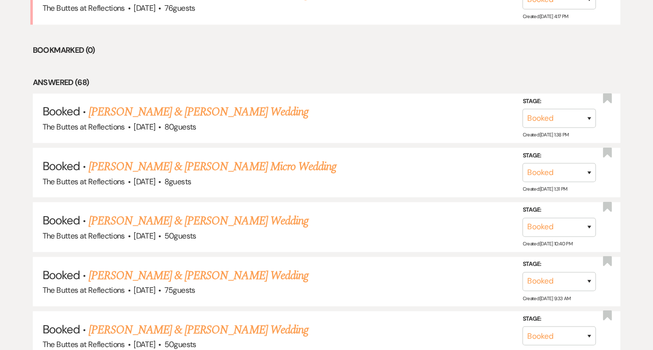
scroll to position [522, 0]
